Goal: Use online tool/utility: Utilize a website feature to perform a specific function

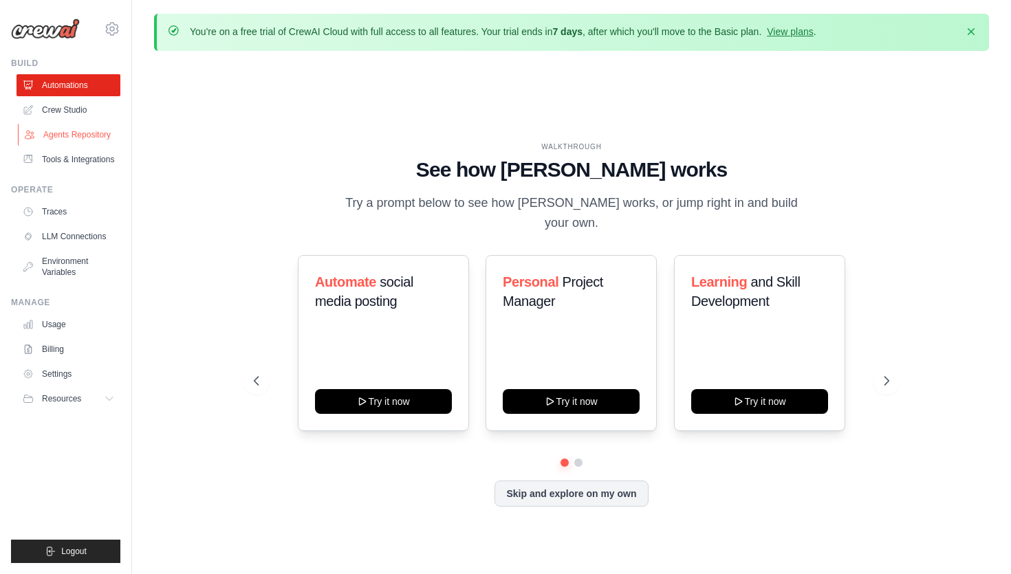
click at [80, 132] on link "Agents Repository" at bounding box center [70, 135] width 104 height 22
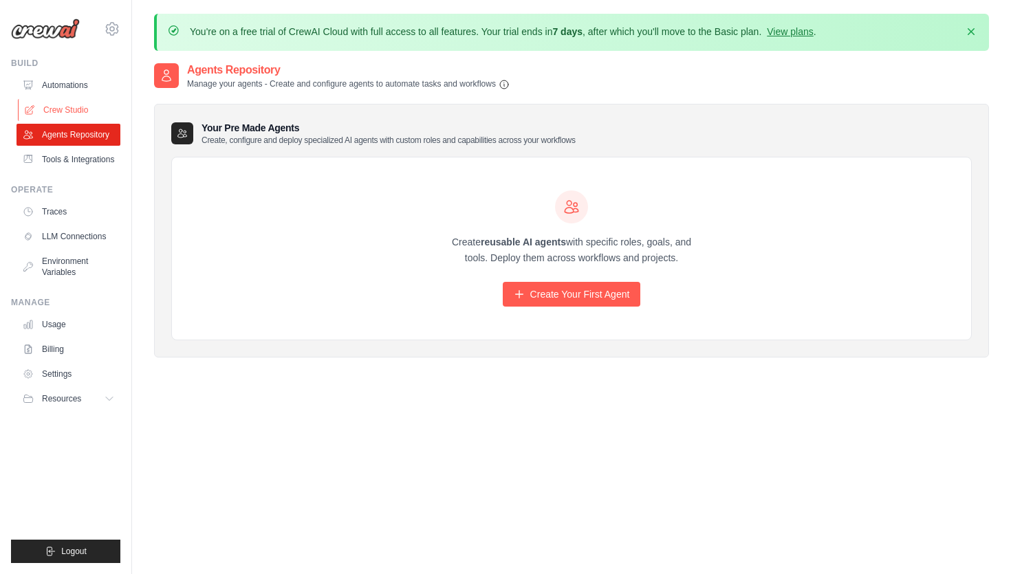
click at [77, 109] on link "Crew Studio" at bounding box center [70, 110] width 104 height 22
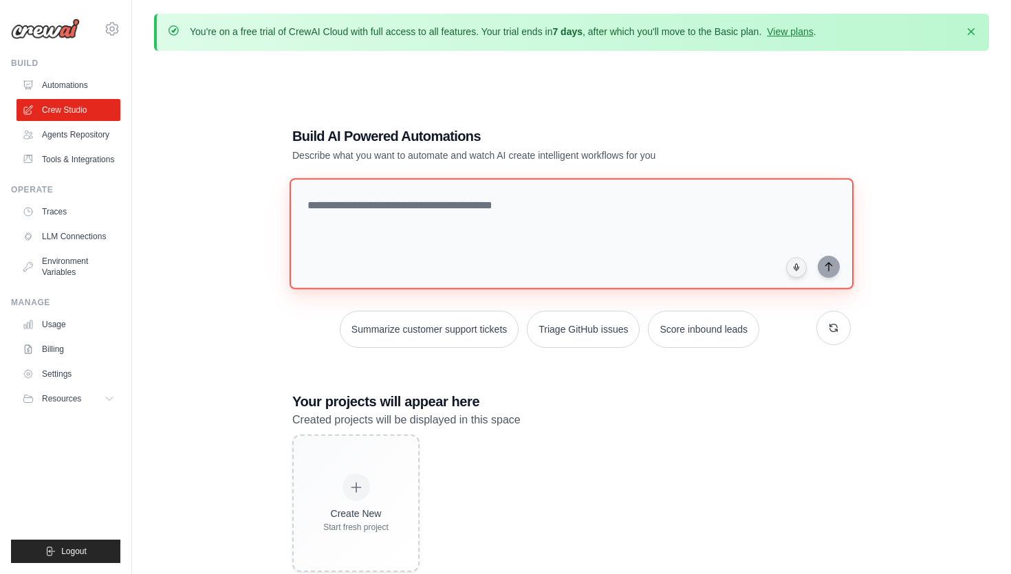
click at [443, 217] on textarea at bounding box center [572, 233] width 564 height 111
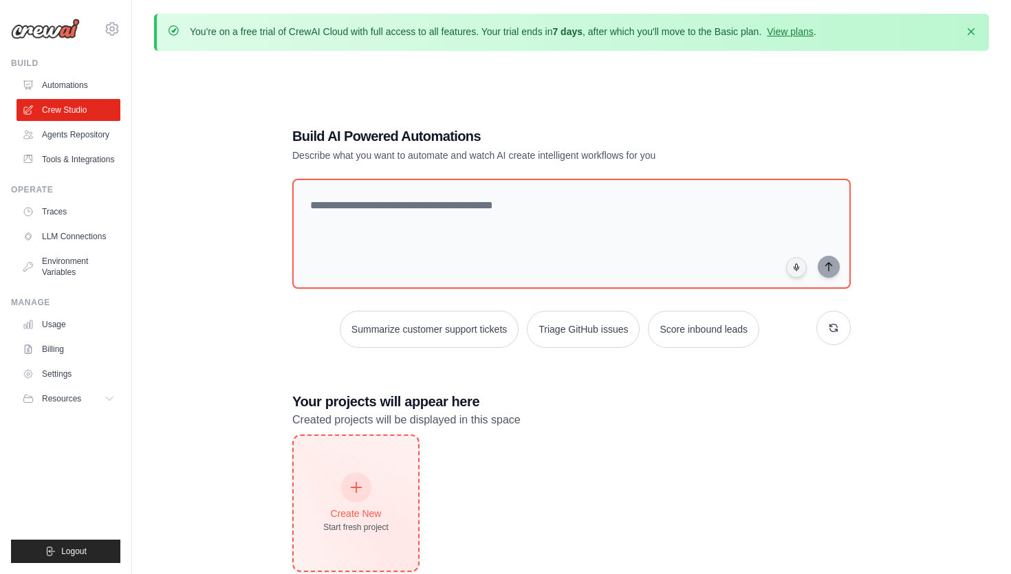
click at [354, 508] on div "Create New" at bounding box center [355, 514] width 65 height 14
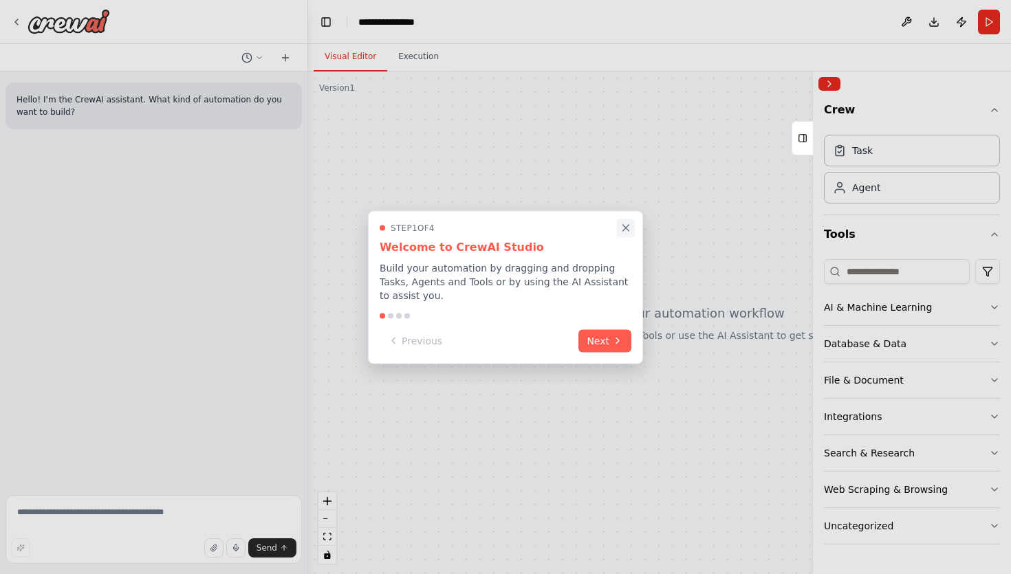
click at [629, 225] on icon "Close walkthrough" at bounding box center [626, 228] width 12 height 12
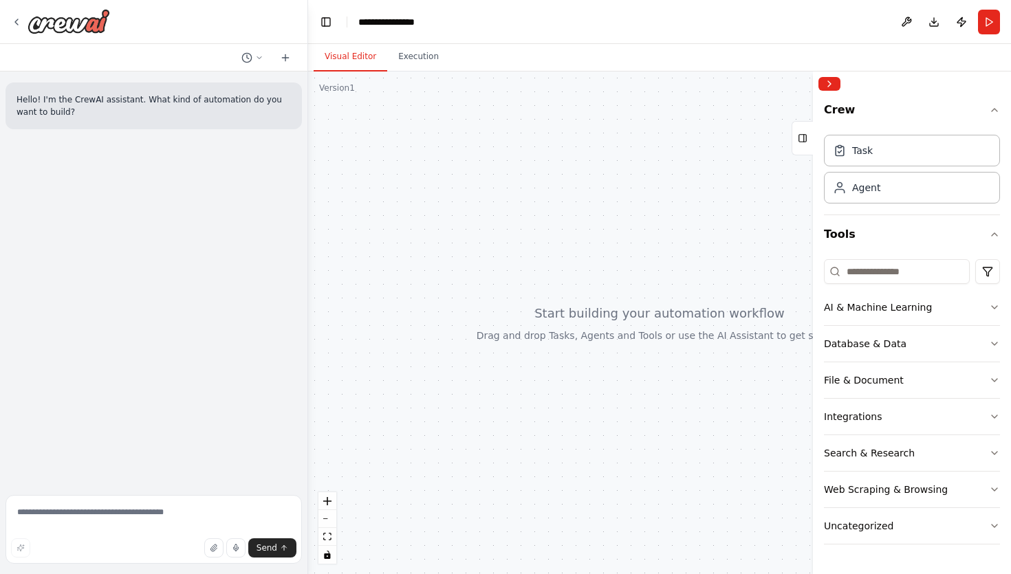
click at [576, 255] on div at bounding box center [659, 323] width 703 height 503
click at [850, 305] on div "AI & Machine Learning" at bounding box center [878, 308] width 108 height 14
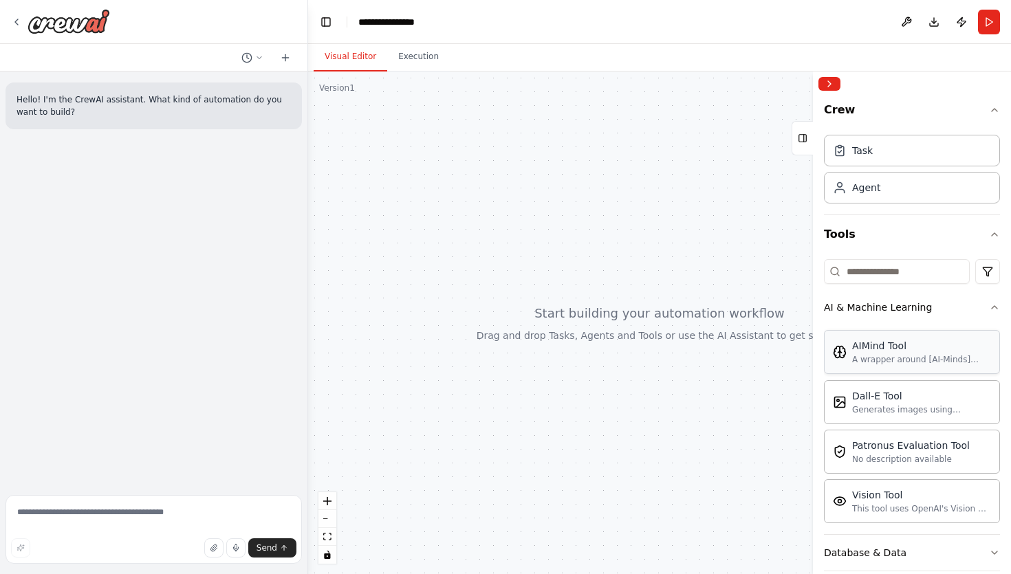
click at [874, 351] on div "AIMind Tool" at bounding box center [921, 346] width 139 height 14
drag, startPoint x: 874, startPoint y: 351, endPoint x: 477, endPoint y: 213, distance: 421.0
drag, startPoint x: 886, startPoint y: 519, endPoint x: 493, endPoint y: 264, distance: 468.0
drag, startPoint x: 620, startPoint y: 368, endPoint x: 466, endPoint y: 368, distance: 154.1
click at [466, 368] on div at bounding box center [659, 323] width 703 height 503
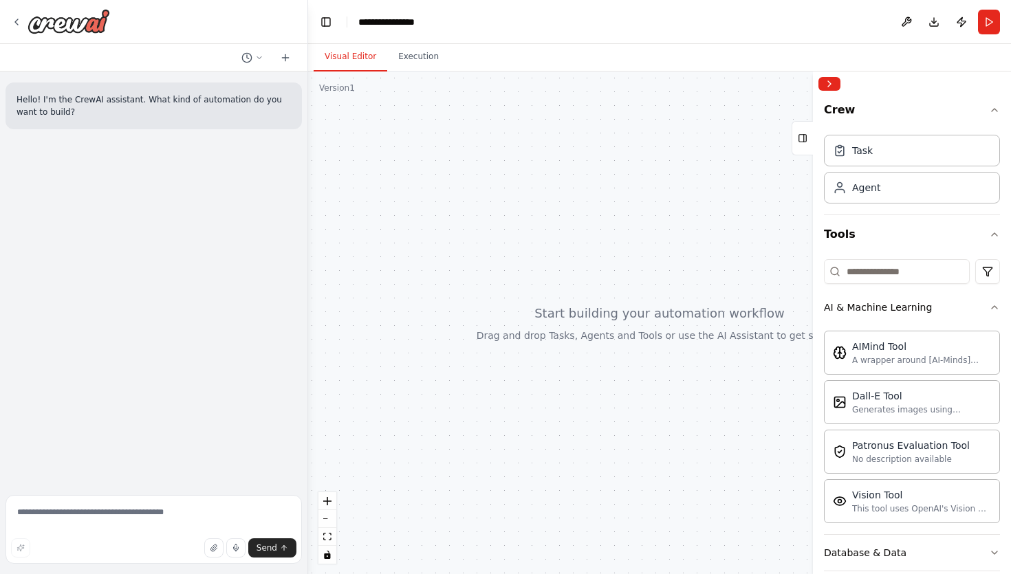
click at [552, 278] on div at bounding box center [659, 323] width 703 height 503
